Goal: Transaction & Acquisition: Purchase product/service

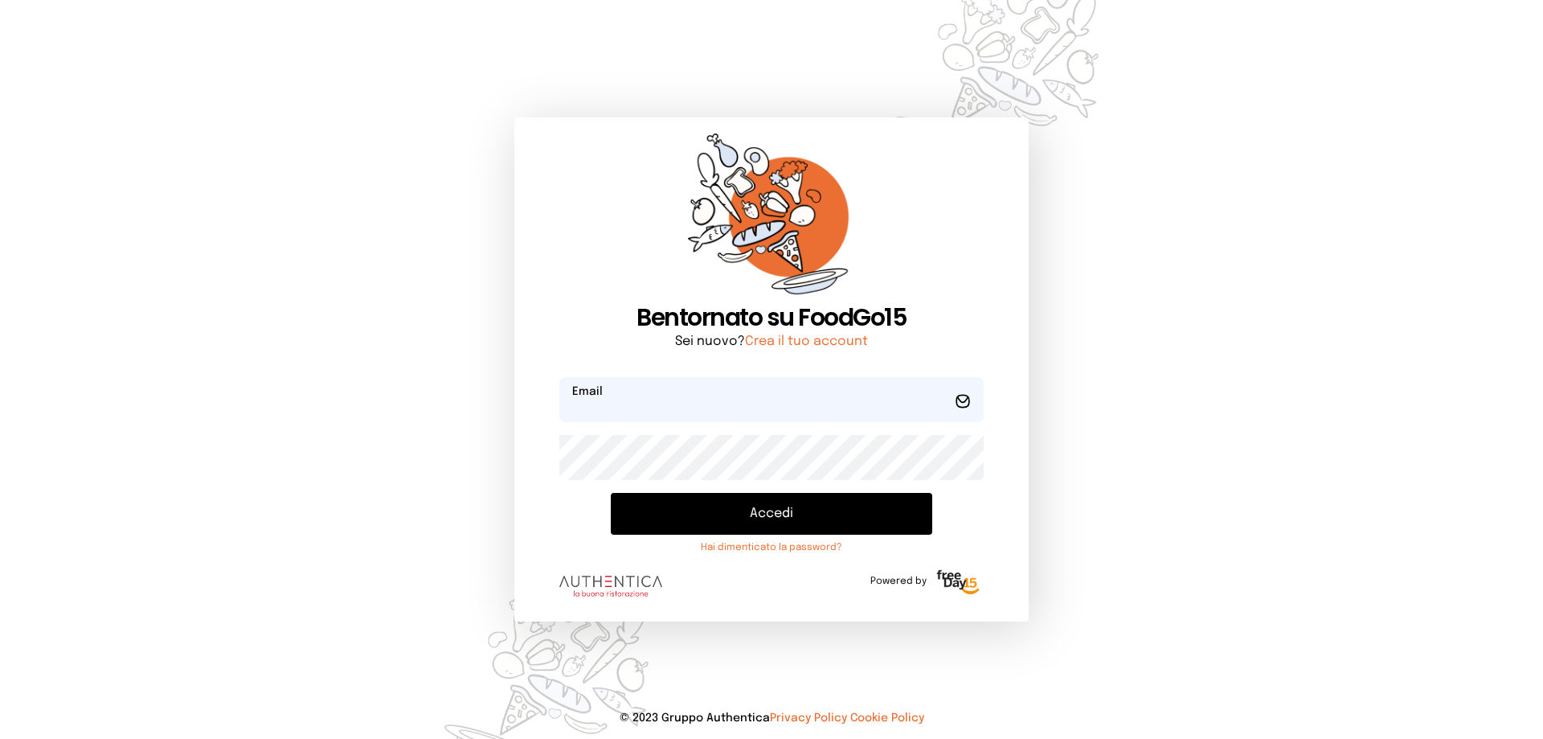
type input "**********"
click at [829, 517] on button "Accedi" at bounding box center [772, 514] width 322 height 42
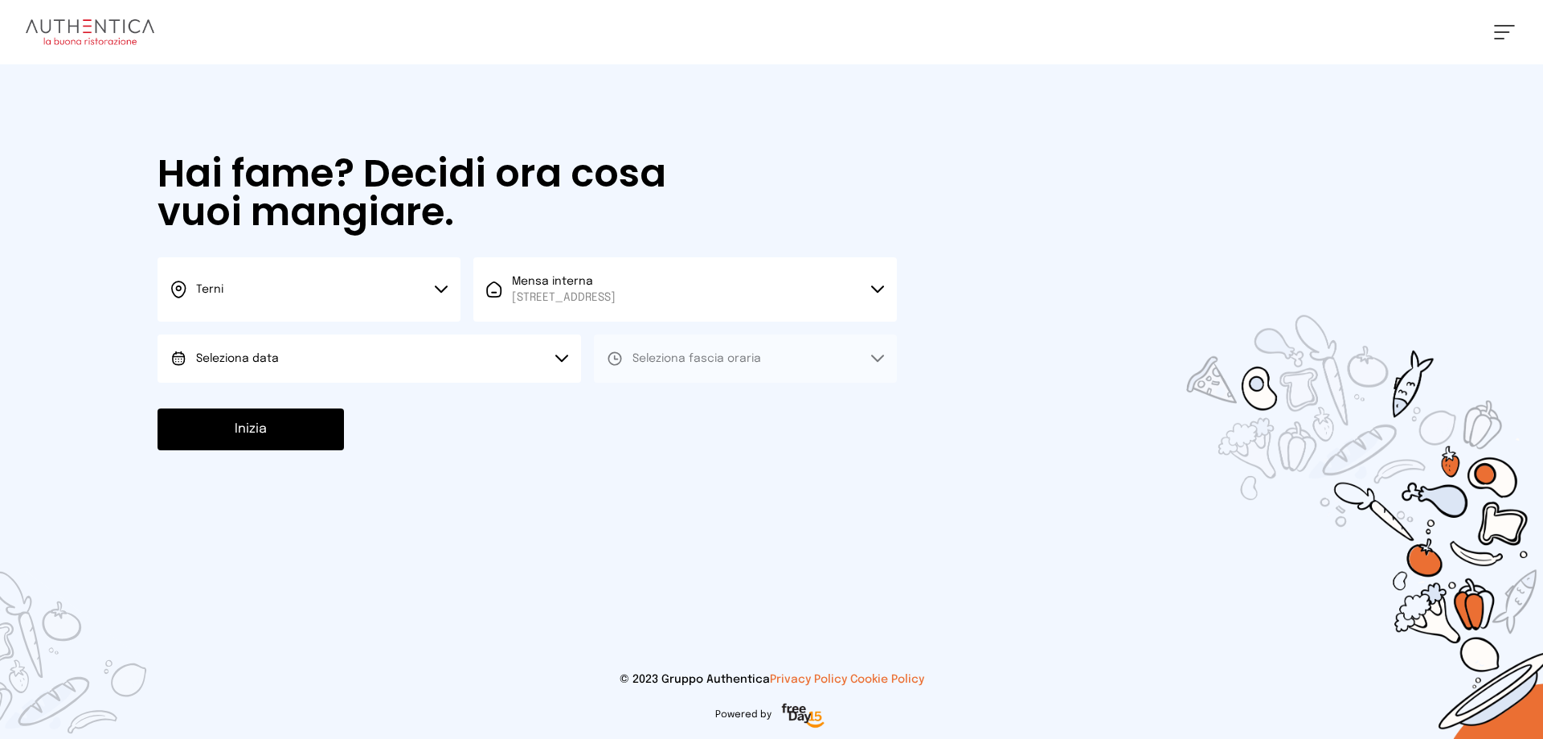
click at [362, 368] on button "Seleziona data" at bounding box center [370, 358] width 424 height 48
click at [373, 406] on li "[DATE], [DATE]" at bounding box center [370, 404] width 424 height 42
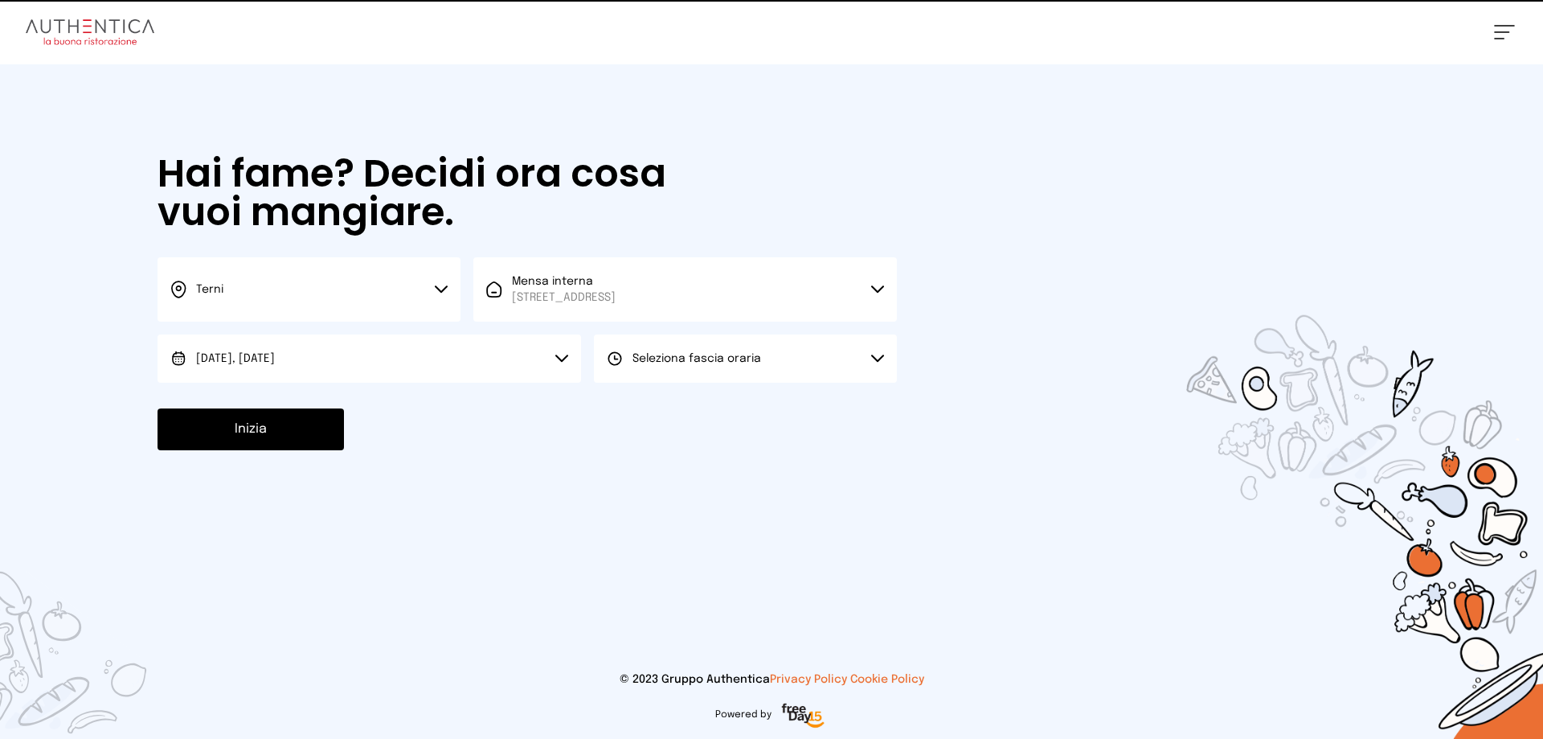
click at [649, 352] on span "Seleziona fascia oraria" at bounding box center [697, 358] width 129 height 16
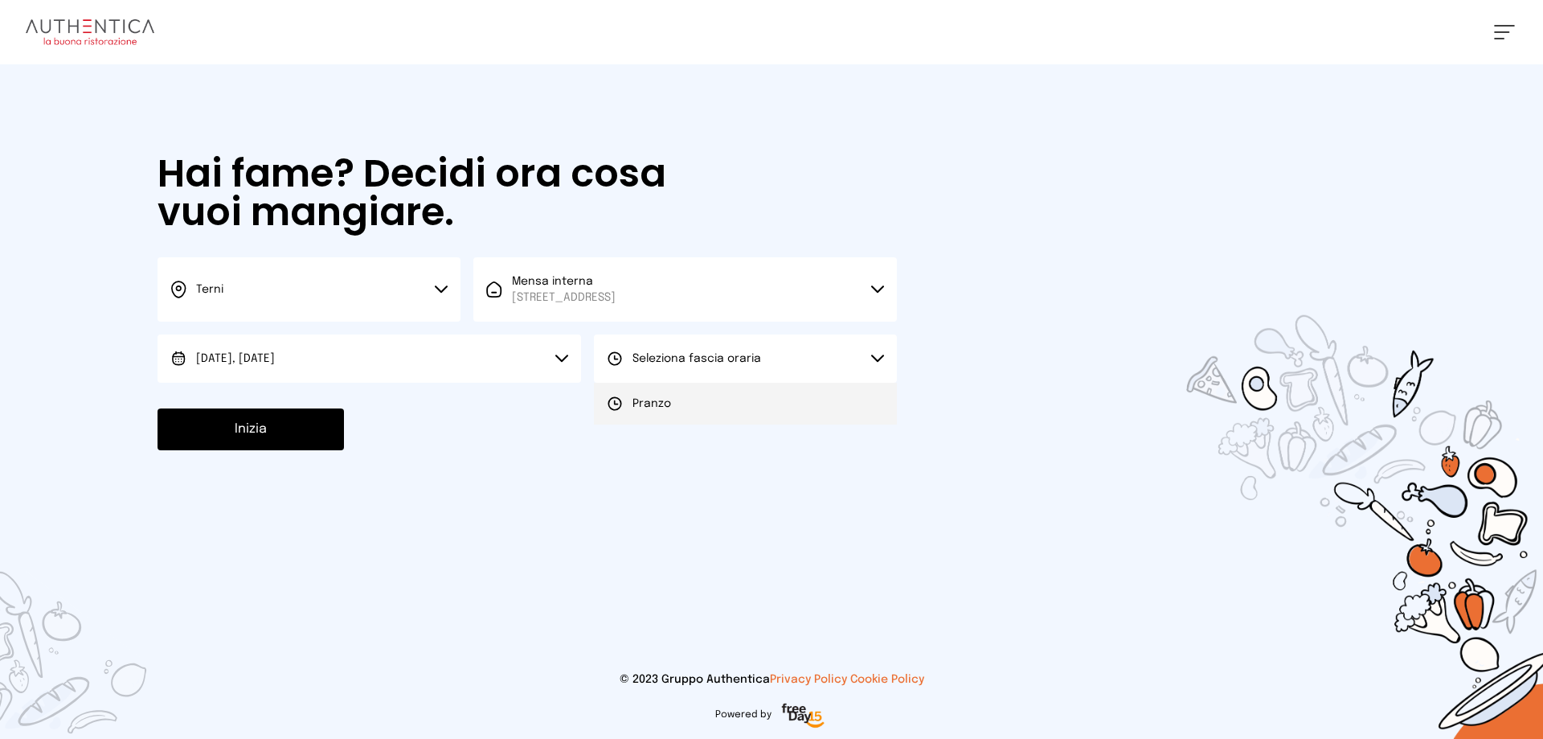
click at [669, 413] on li "Pranzo" at bounding box center [745, 404] width 303 height 42
click at [260, 435] on button "Inizia" at bounding box center [251, 429] width 186 height 42
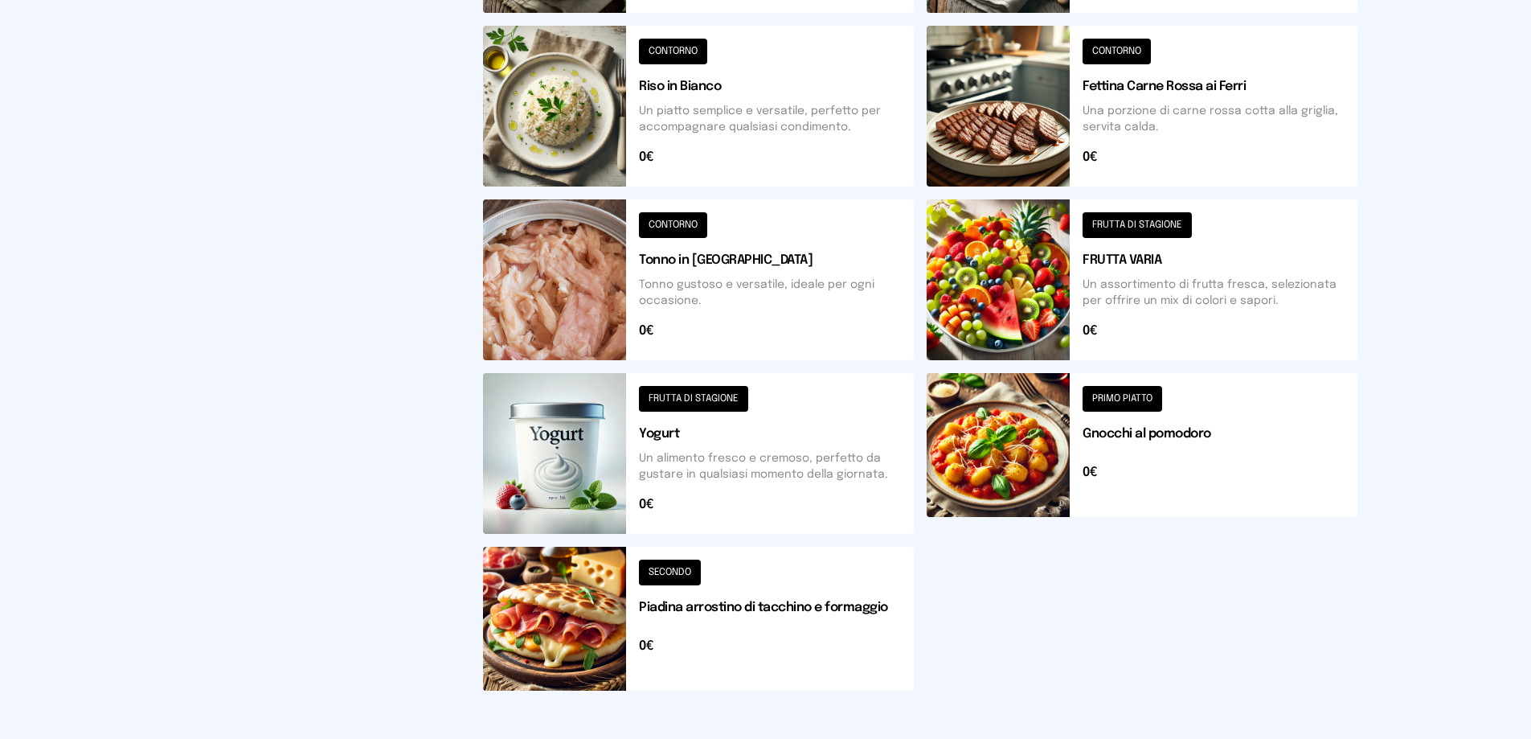
scroll to position [560, 0]
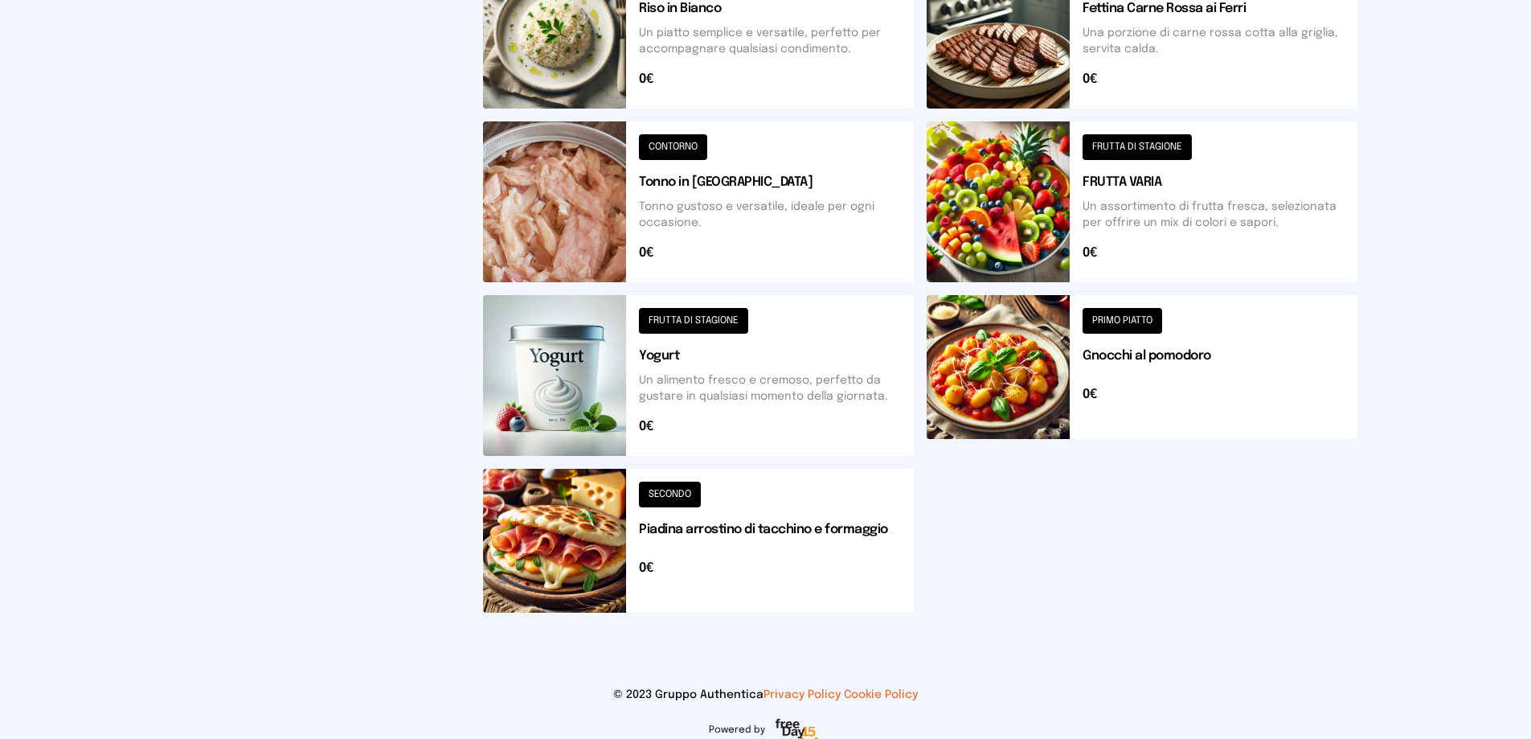
click at [545, 542] on button at bounding box center [698, 541] width 431 height 144
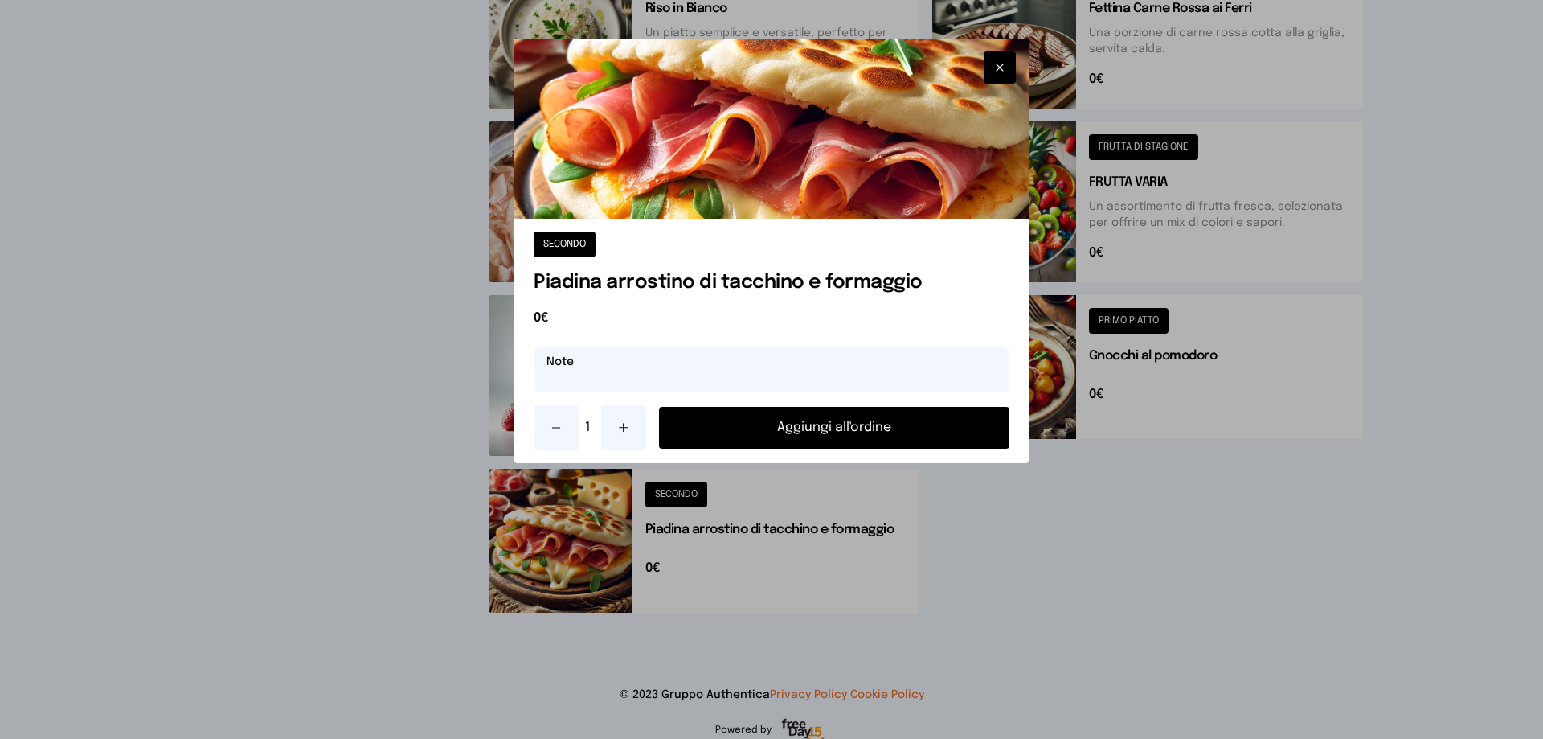
click at [594, 383] on input "text" at bounding box center [772, 369] width 476 height 45
type input "**********"
click at [826, 434] on button "Aggiungi all'ordine" at bounding box center [834, 428] width 350 height 42
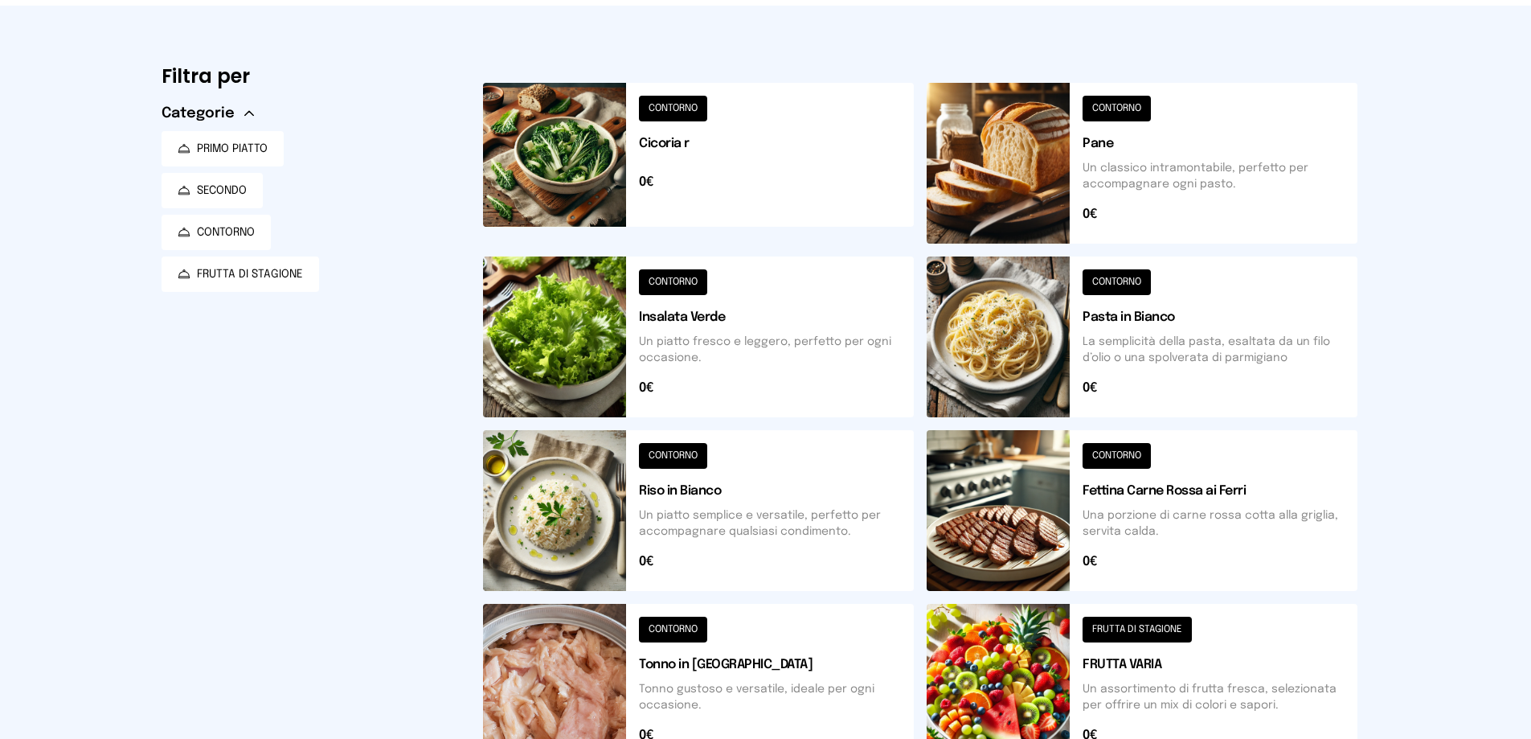
scroll to position [319, 0]
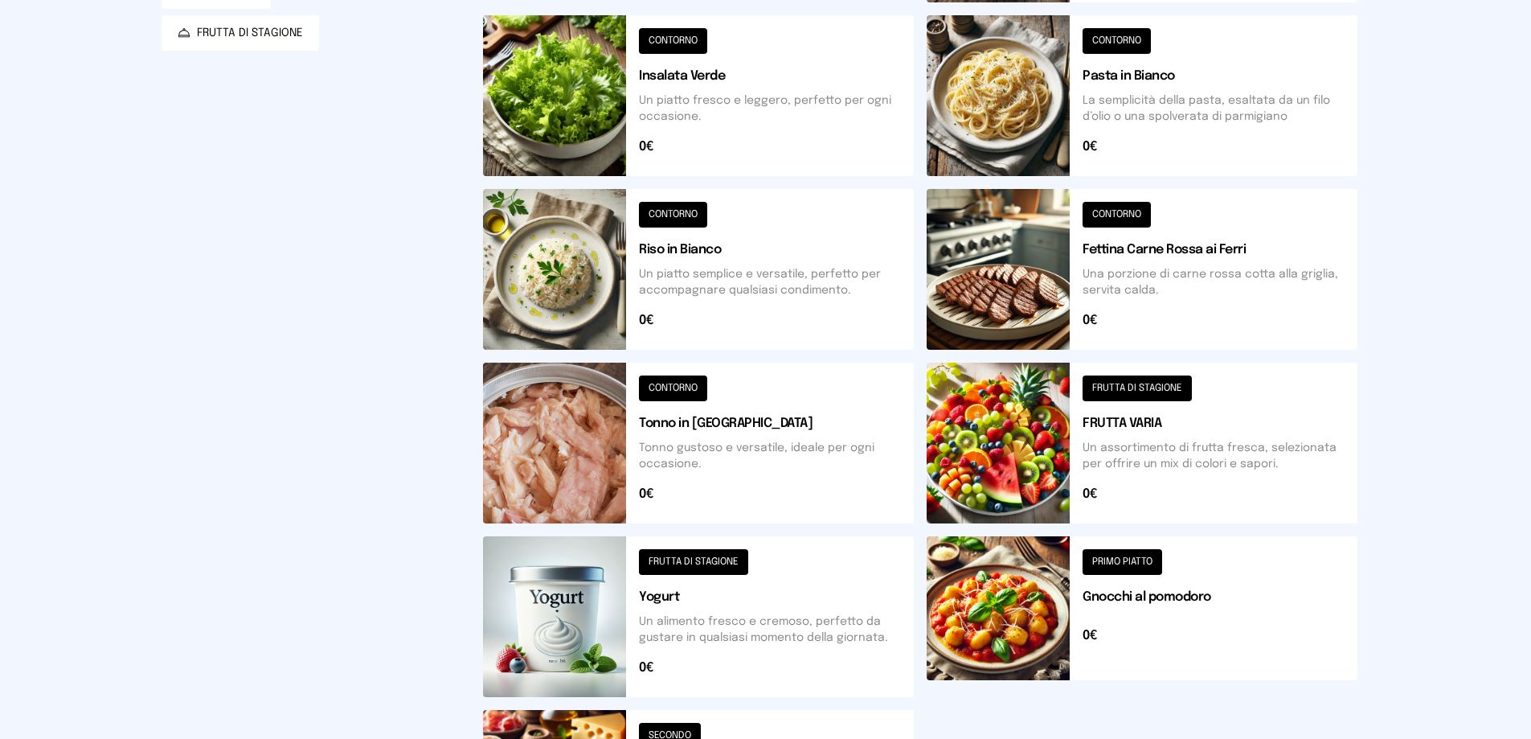
click at [1033, 455] on button at bounding box center [1142, 443] width 431 height 161
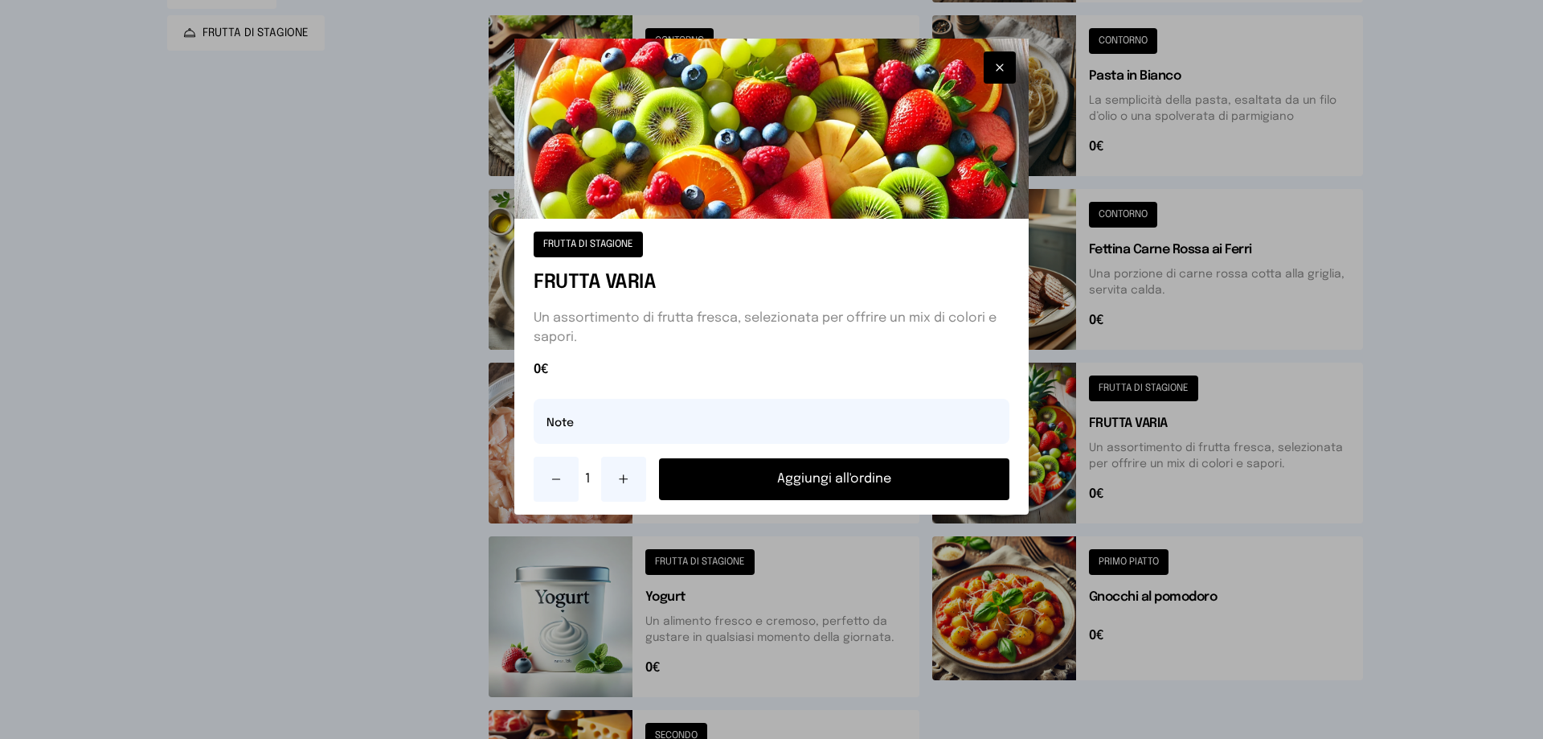
click at [621, 483] on icon at bounding box center [623, 479] width 13 height 13
click at [605, 432] on input "text" at bounding box center [772, 421] width 476 height 45
type input "**********"
click at [842, 463] on button "Aggiungi all'ordine" at bounding box center [834, 479] width 350 height 42
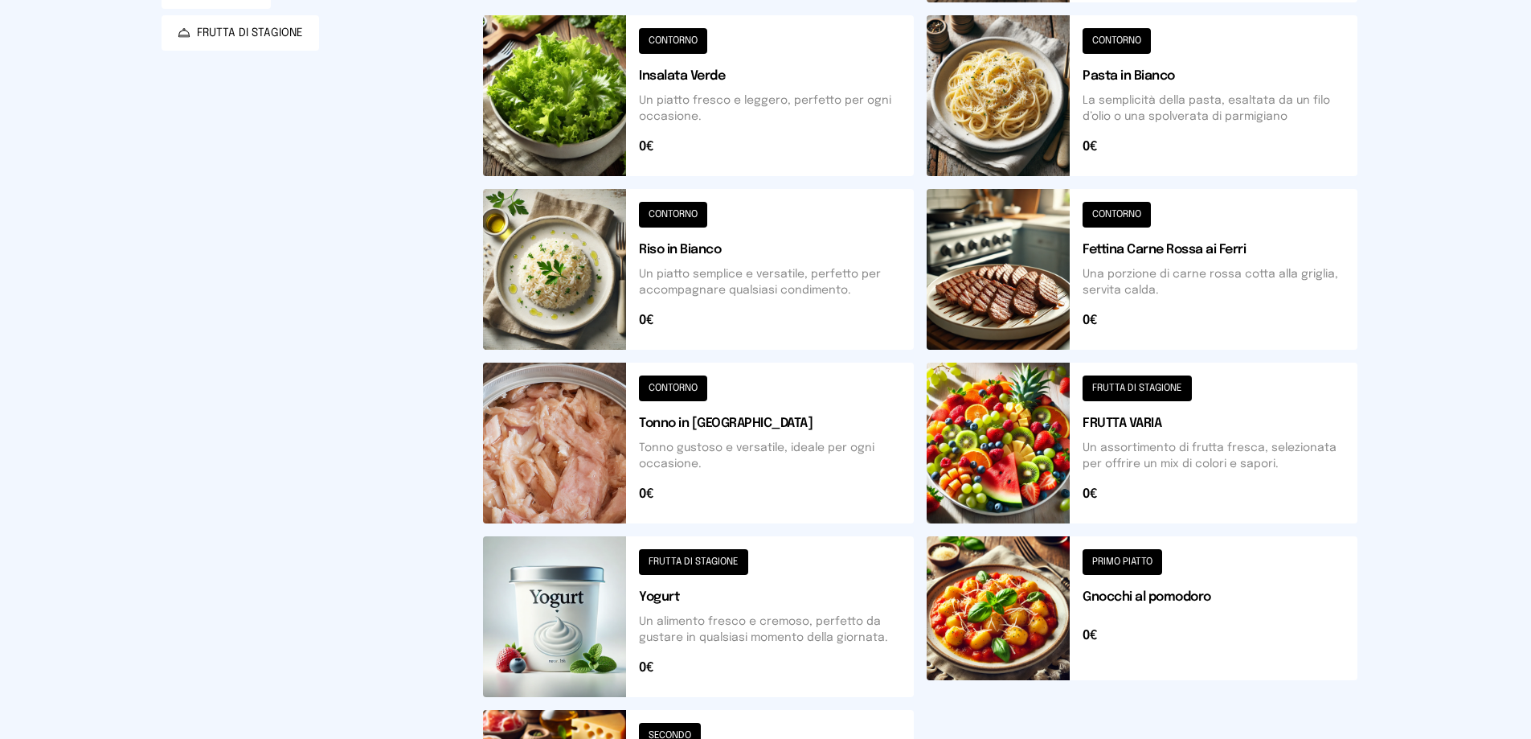
click at [847, 481] on button "Aggiungi all'ordine" at bounding box center [828, 479] width 346 height 42
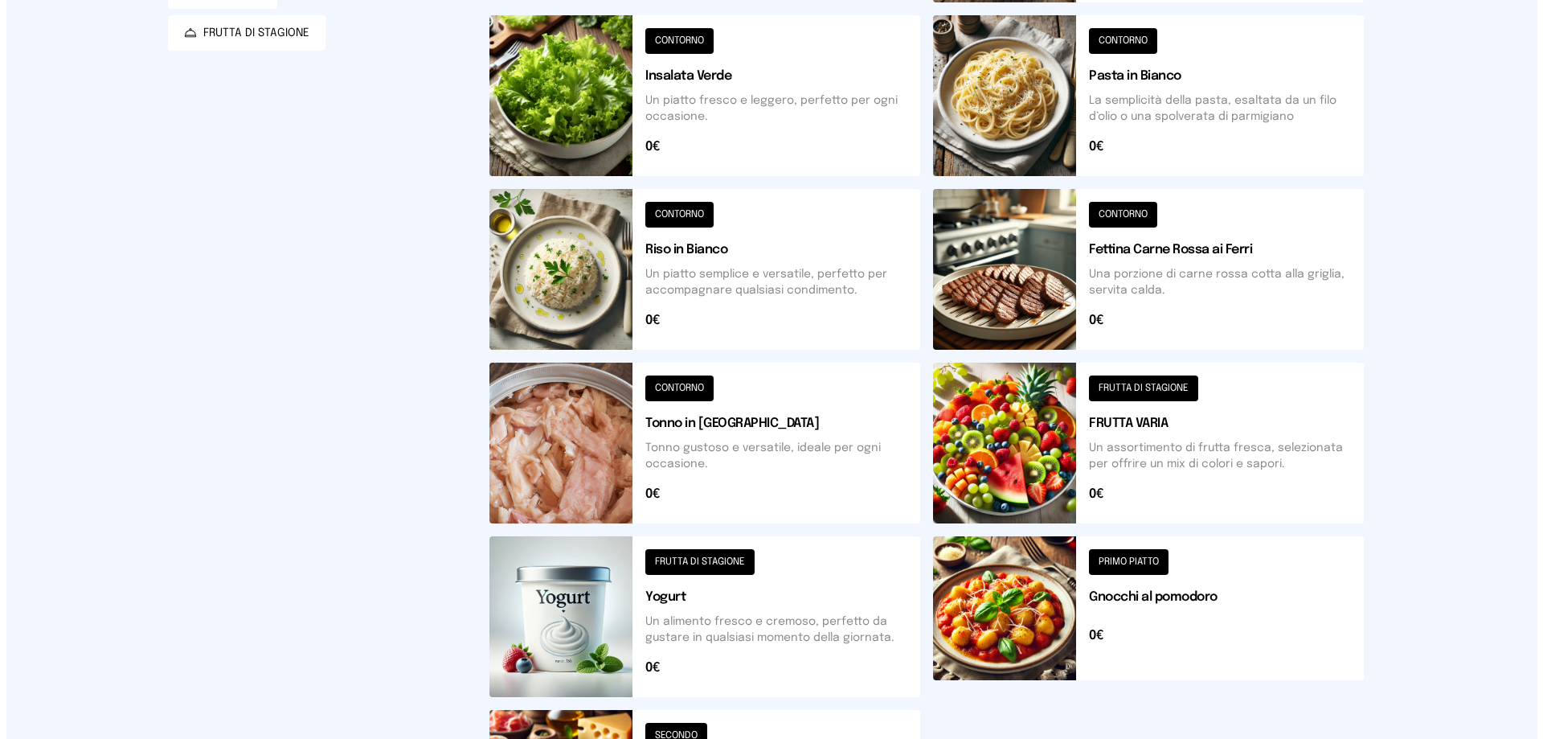
scroll to position [0, 0]
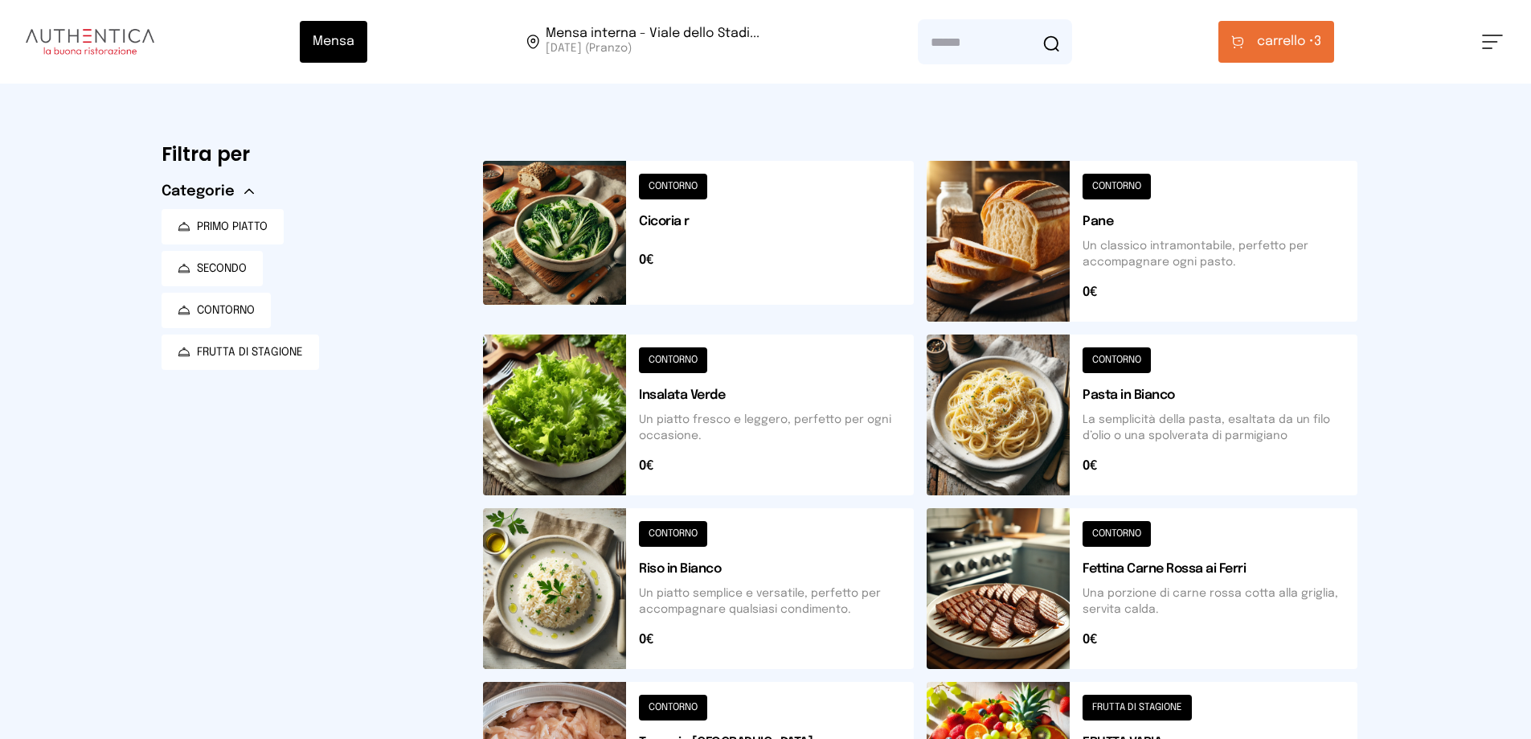
click at [1265, 39] on span "carrello •" at bounding box center [1285, 41] width 57 height 19
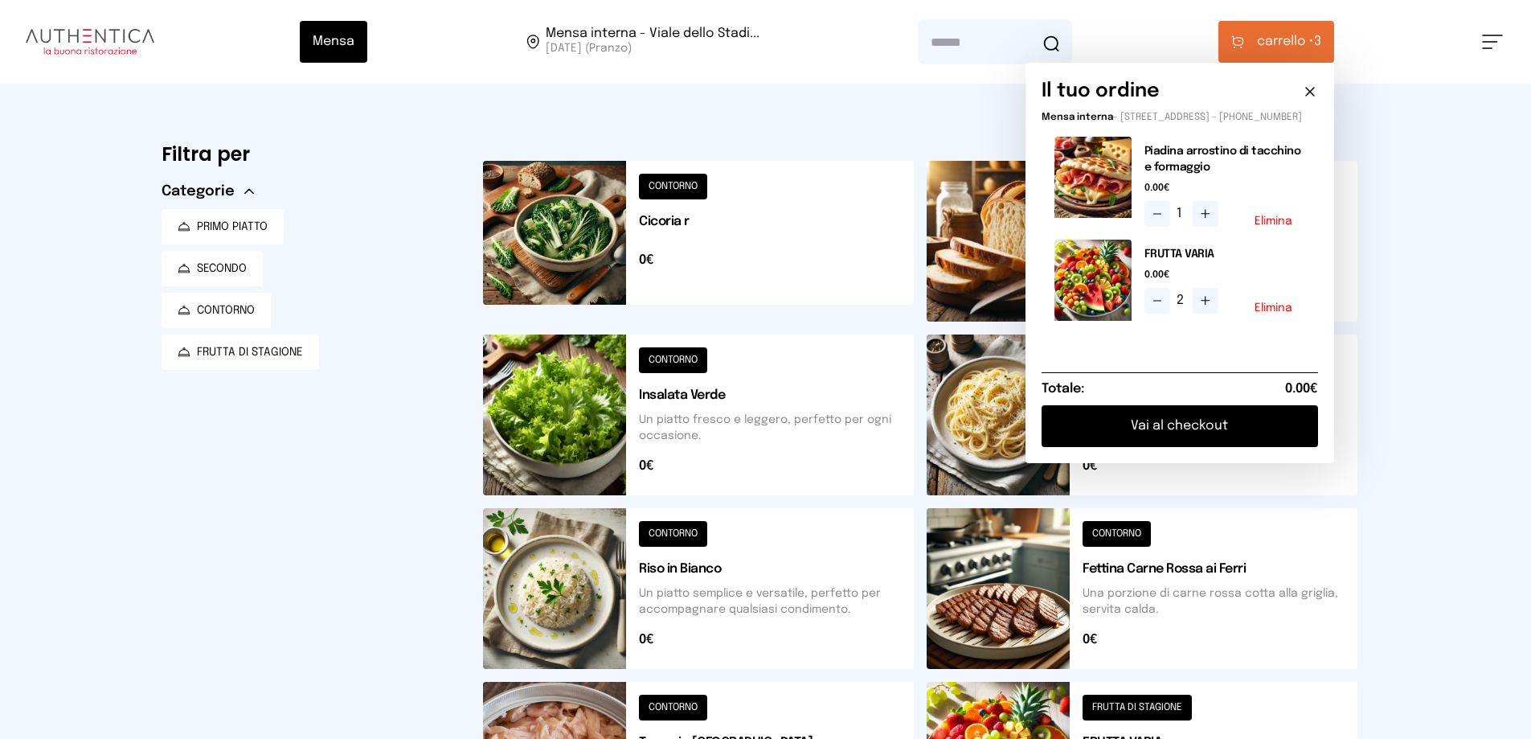
click at [1216, 436] on button "Vai al checkout" at bounding box center [1180, 426] width 277 height 42
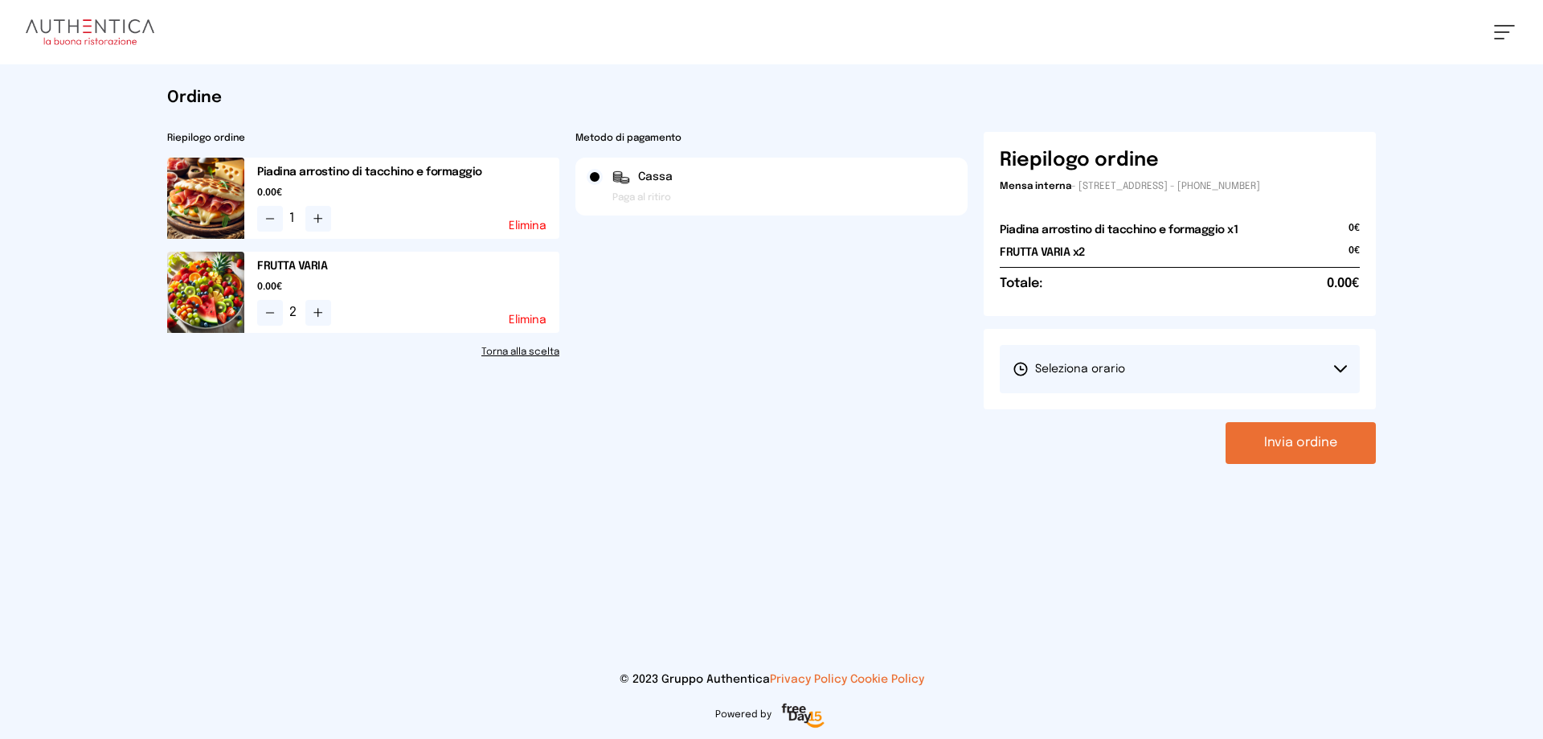
click at [1146, 361] on button "Seleziona orario" at bounding box center [1180, 369] width 360 height 48
click at [1153, 417] on li "1° Turno (13:00 - 15:00)" at bounding box center [1180, 414] width 360 height 42
click at [1298, 438] on button "Invia ordine" at bounding box center [1301, 443] width 150 height 42
